Goal: Obtain resource: Download file/media

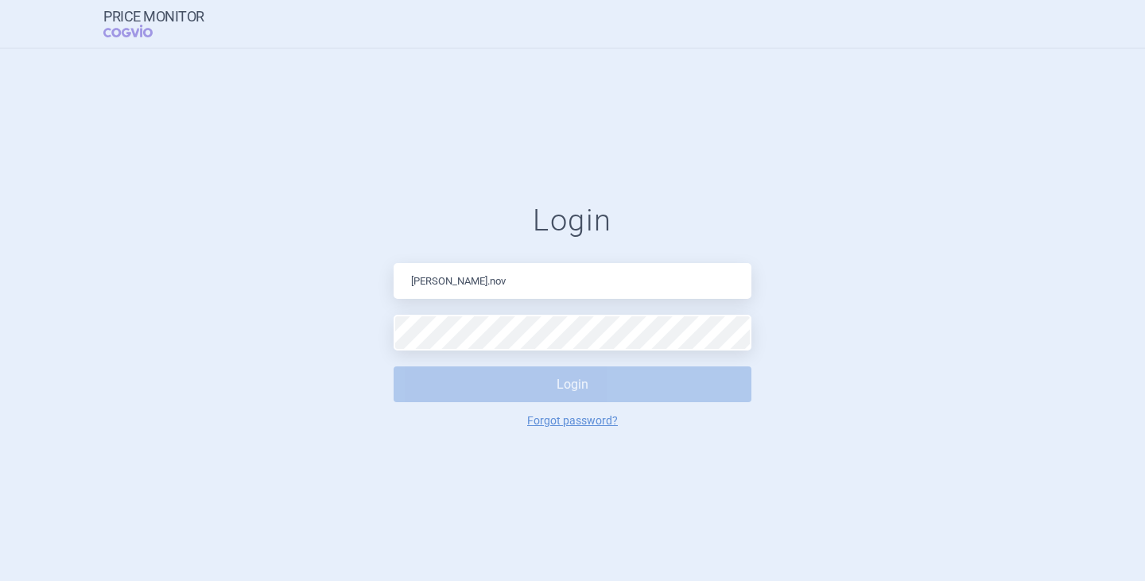
type input "[PERSON_NAME][EMAIL_ADDRESS][DOMAIN_NAME]"
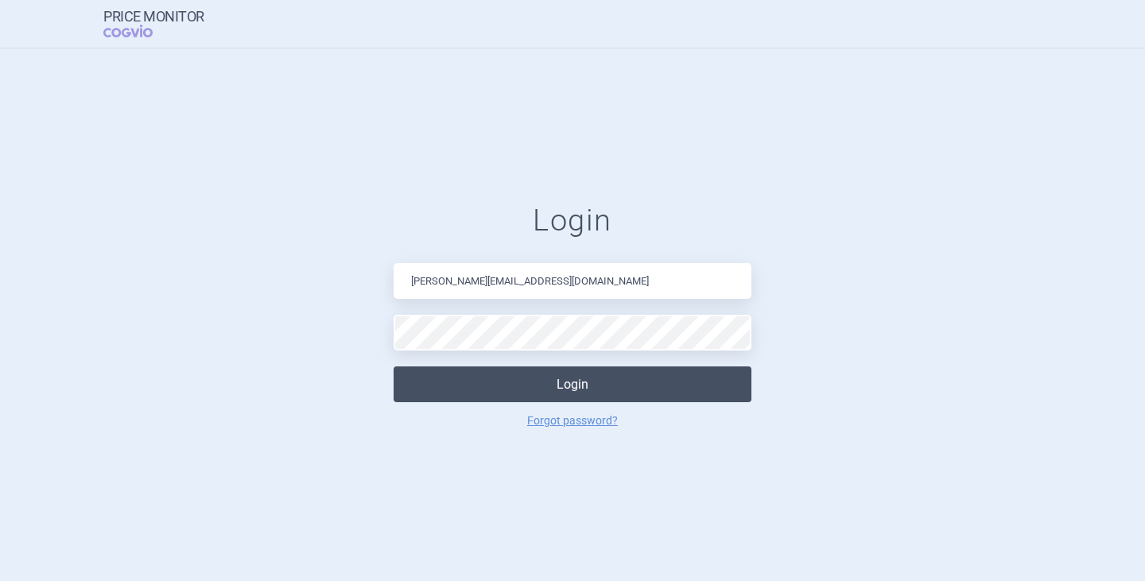
click at [560, 388] on button "Login" at bounding box center [573, 385] width 358 height 36
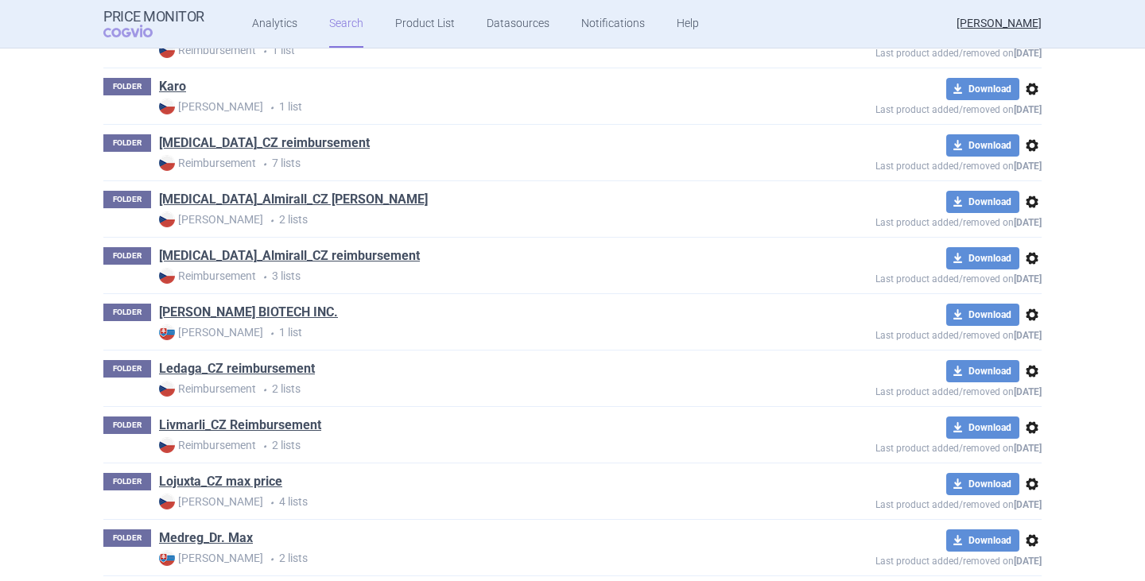
scroll to position [2226, 0]
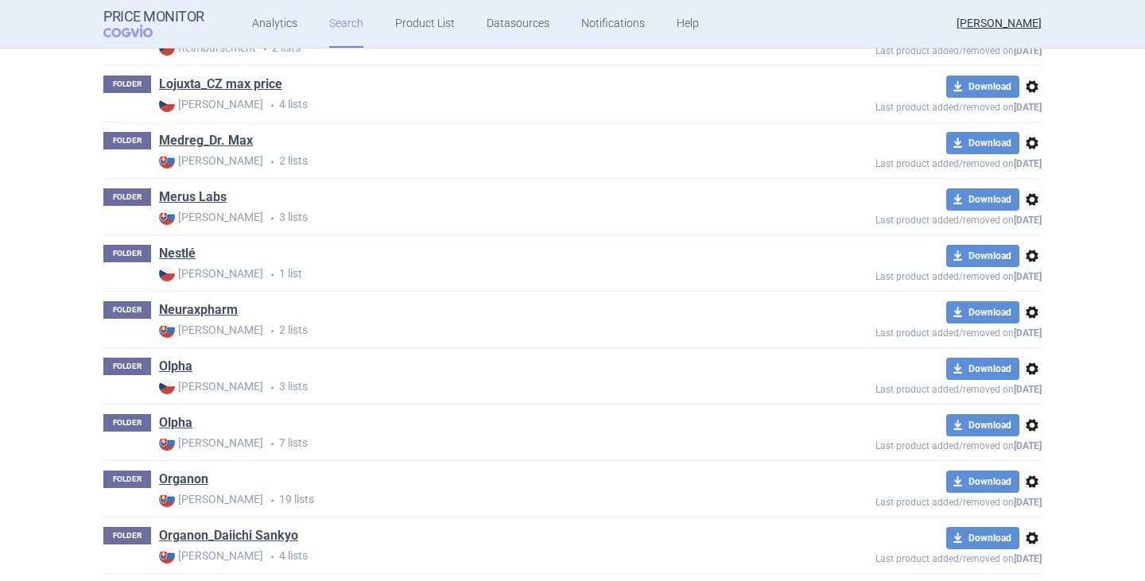
click at [180, 422] on link "Olpha" at bounding box center [175, 422] width 33 height 17
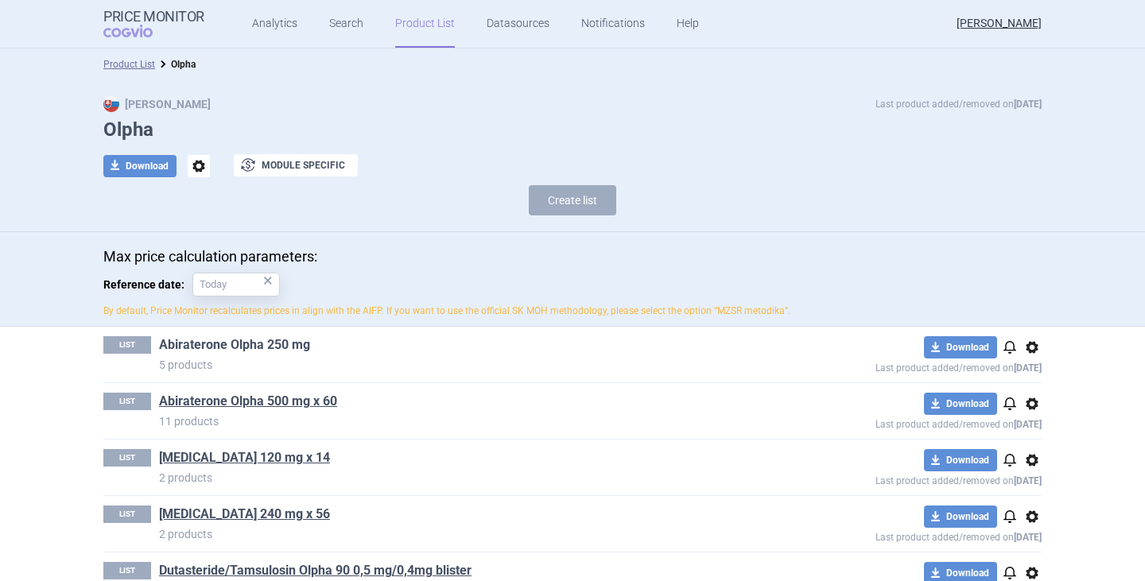
click at [257, 343] on link "Abiraterone Olpha 250 mg" at bounding box center [234, 344] width 151 height 17
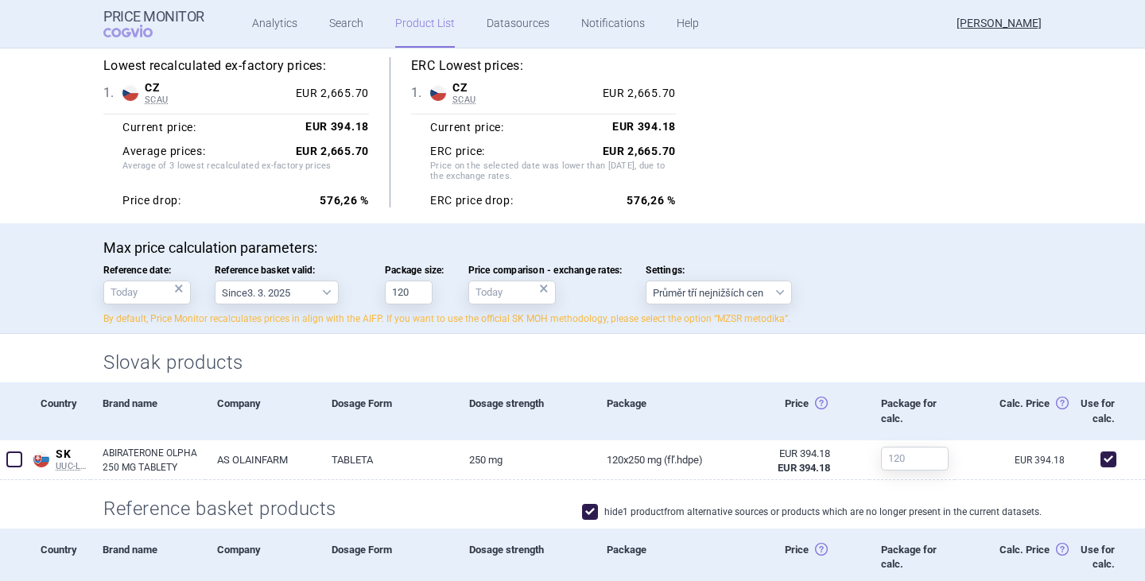
scroll to position [239, 0]
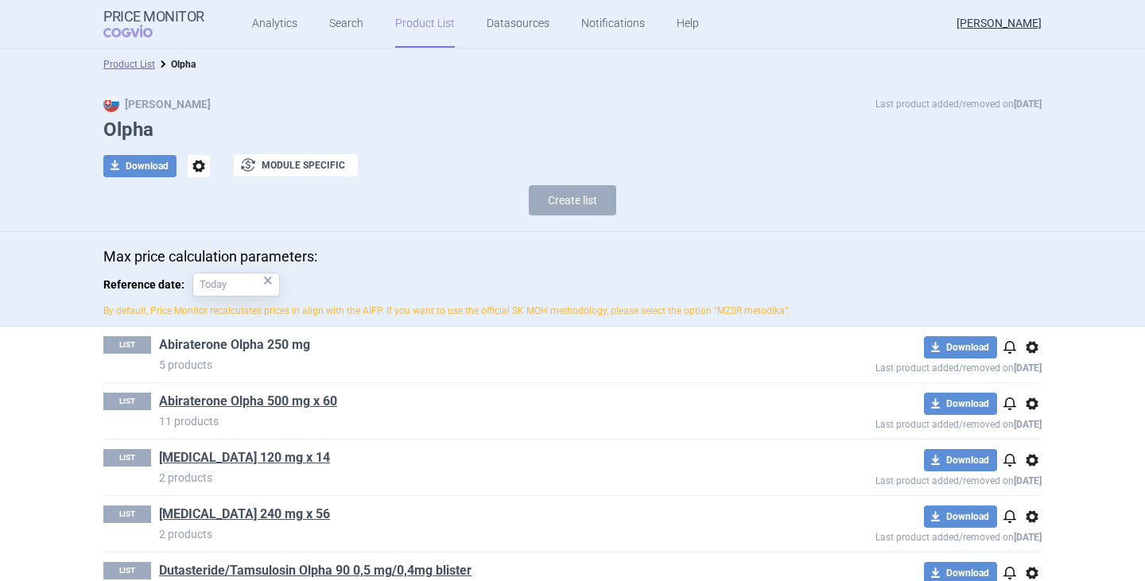
click at [258, 343] on link "Abiraterone Olpha 250 mg" at bounding box center [234, 344] width 151 height 17
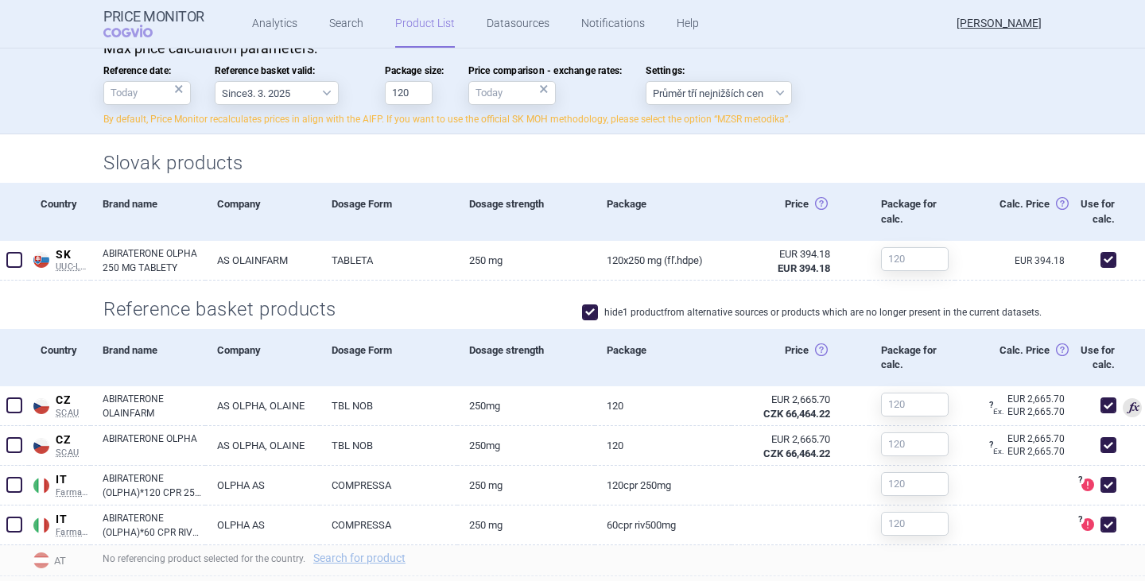
scroll to position [398, 0]
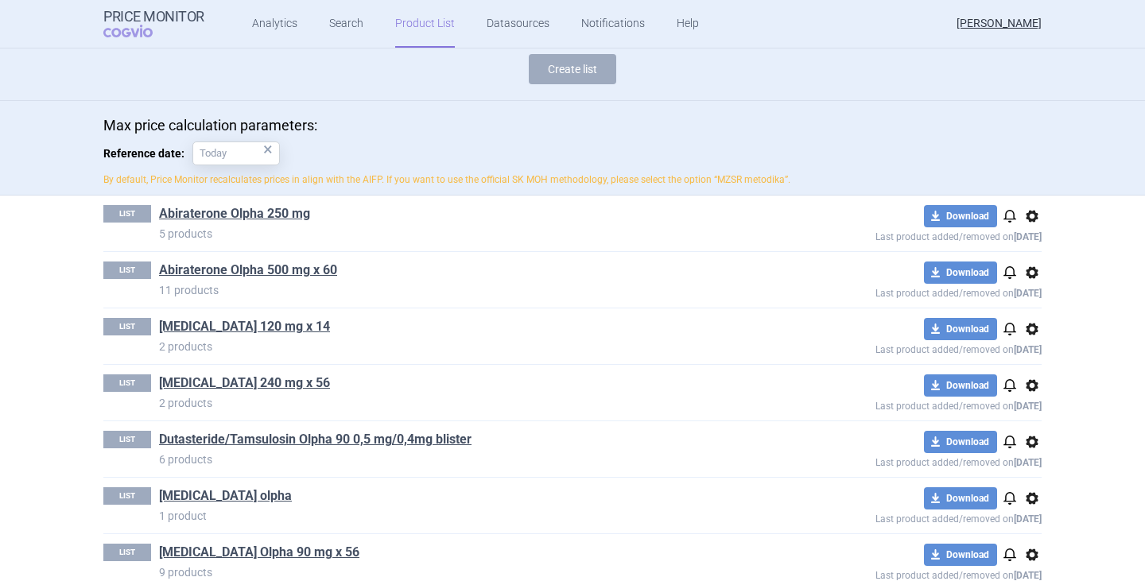
scroll to position [157, 0]
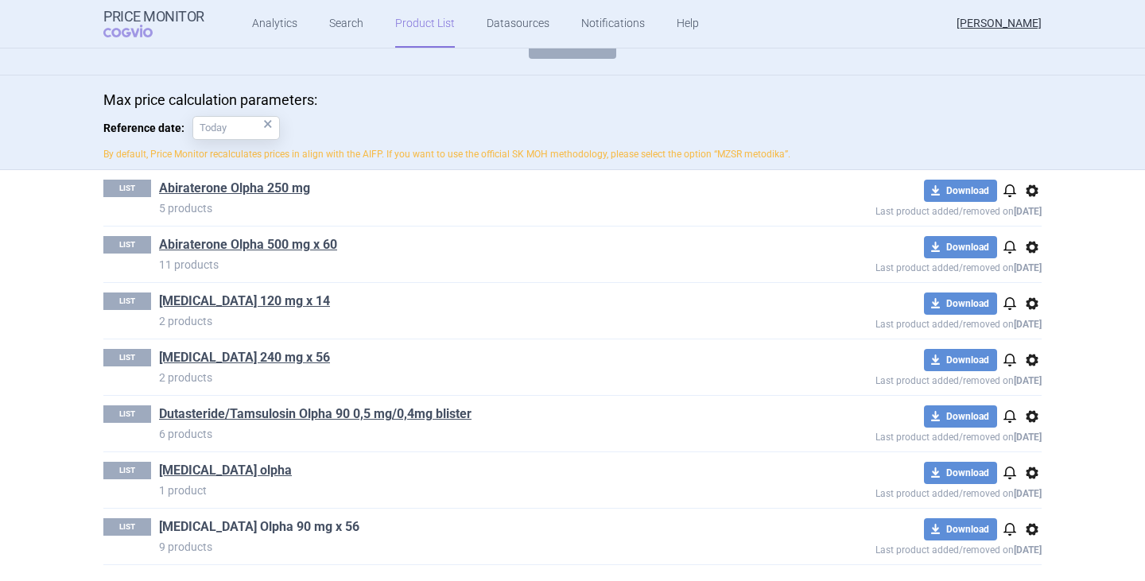
click at [225, 525] on link "[MEDICAL_DATA] Olpha 90 mg x 56" at bounding box center [259, 526] width 200 height 17
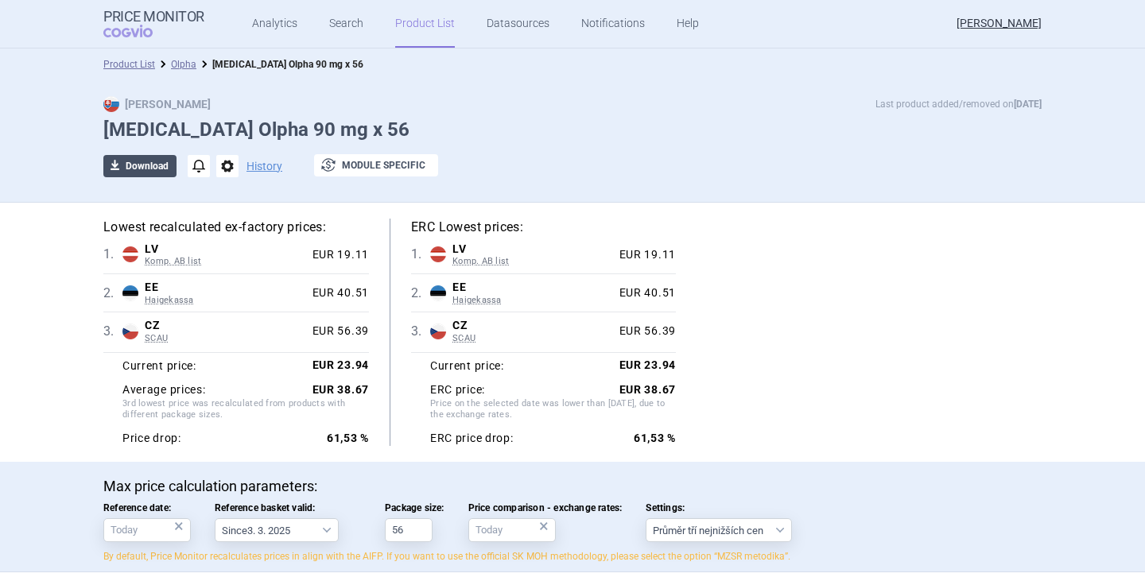
click at [149, 167] on button "download Download" at bounding box center [139, 166] width 73 height 22
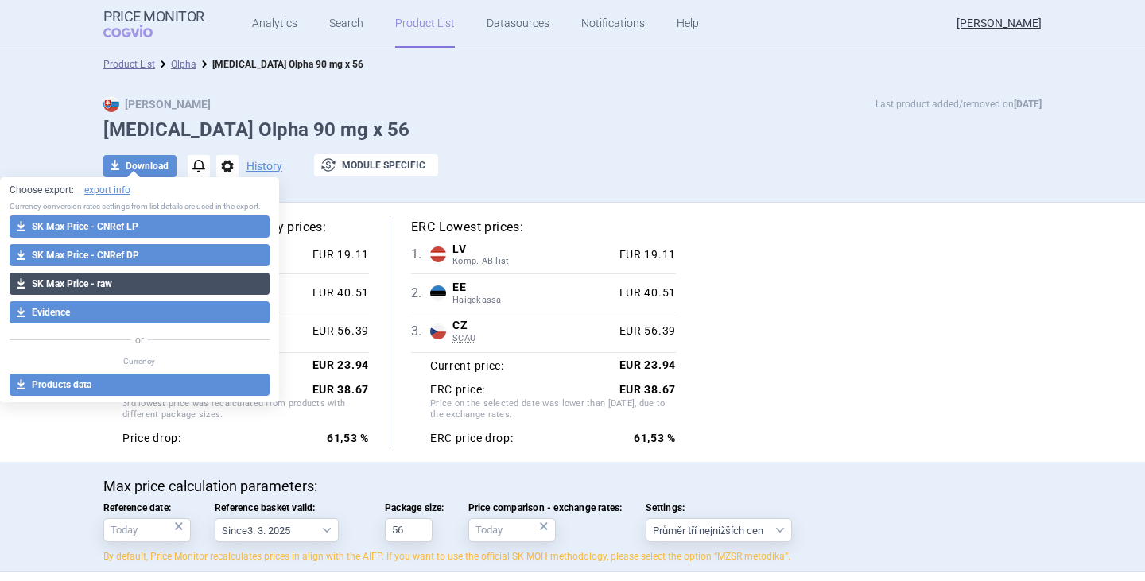
select select "EUR"
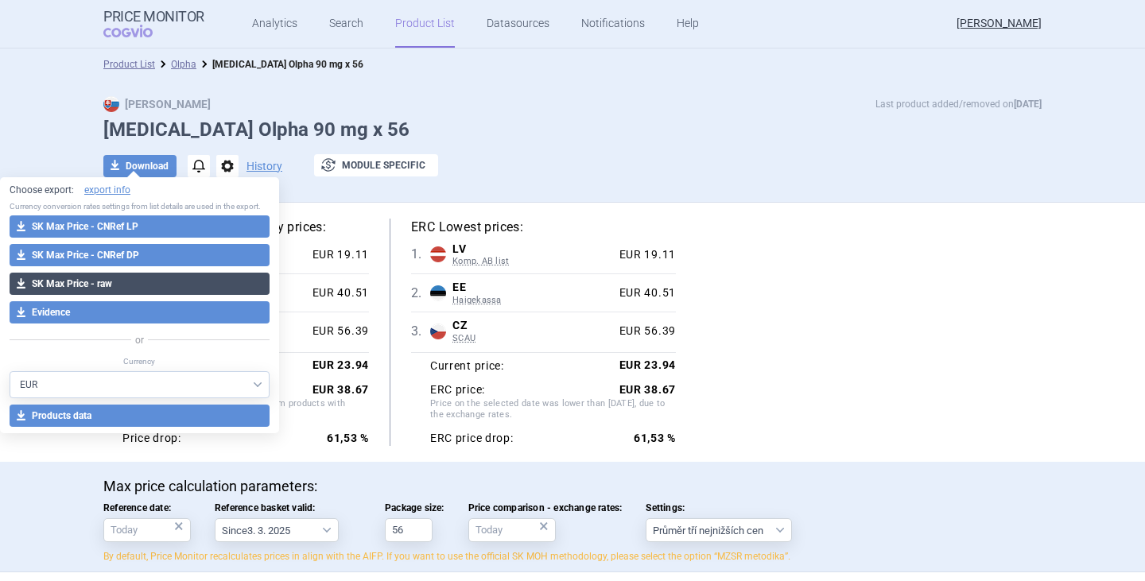
click at [114, 285] on button "download SK Max Price - raw" at bounding box center [140, 284] width 260 height 22
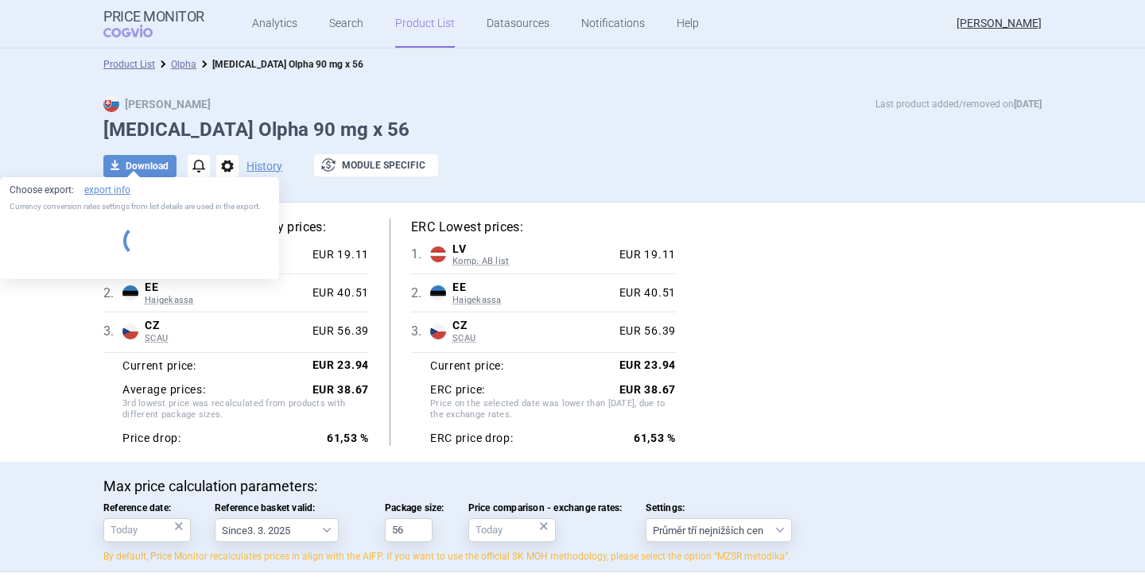
select select "EUR"
